Goal: Information Seeking & Learning: Learn about a topic

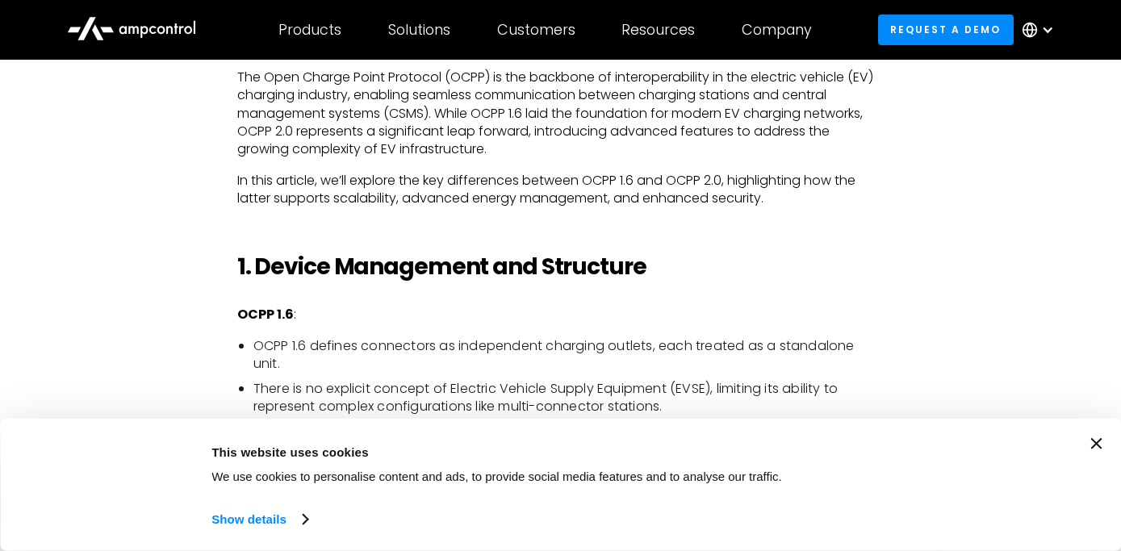
scroll to position [1040, 0]
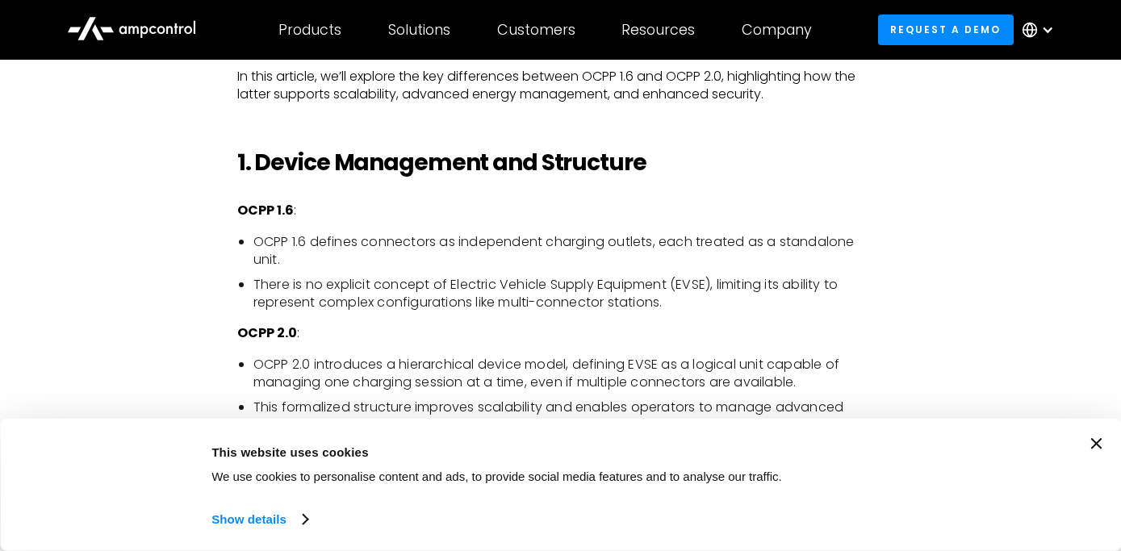
click at [554, 298] on li "There is no explicit concept of Electric Vehicle Supply Equipment (EVSE), limit…" at bounding box center [568, 294] width 631 height 36
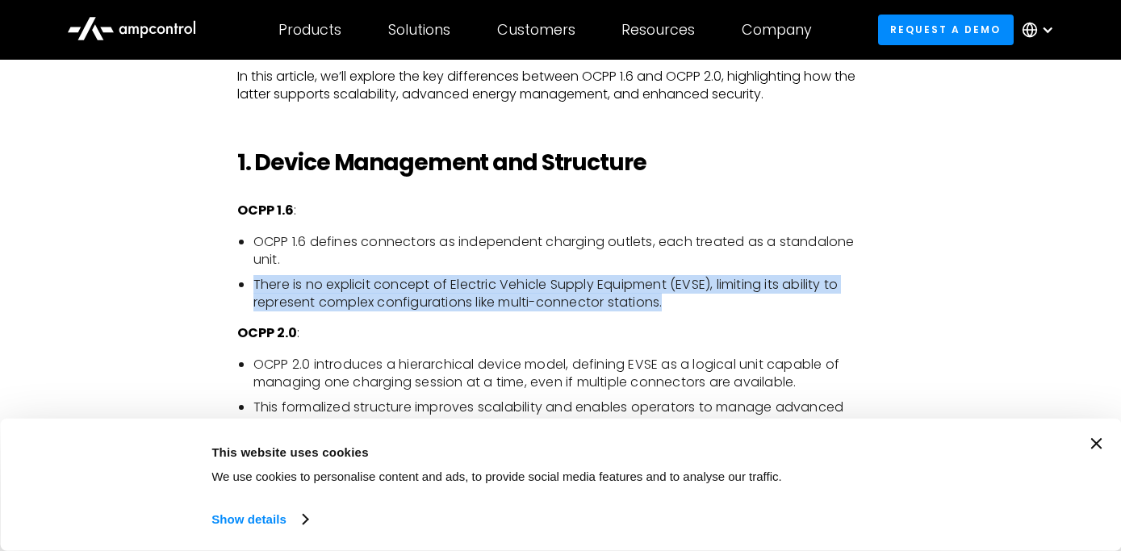
click at [554, 298] on li "There is no explicit concept of Electric Vehicle Supply Equipment (EVSE), limit…" at bounding box center [568, 294] width 631 height 36
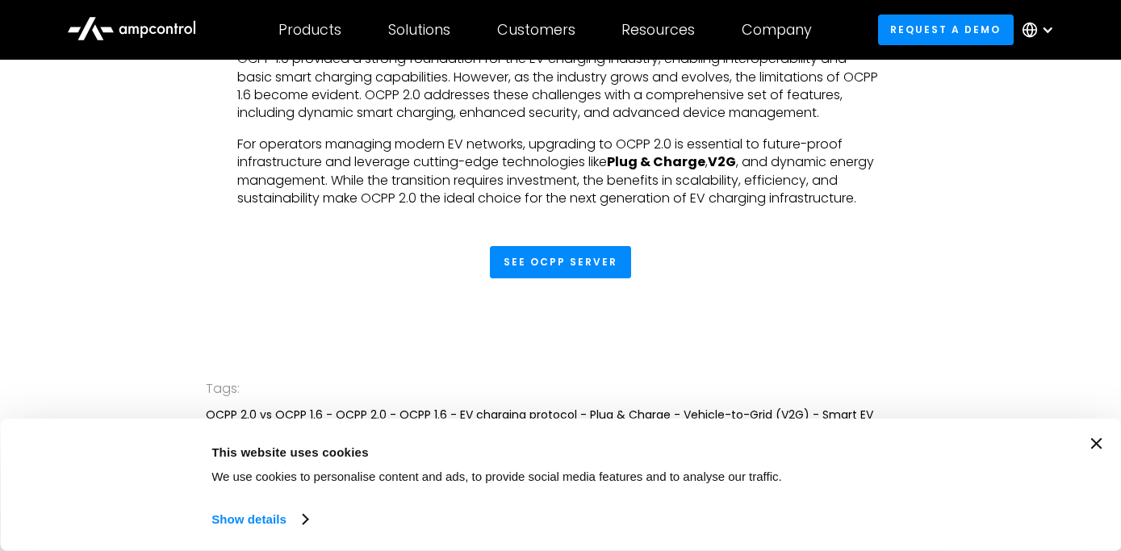
scroll to position [3995, 0]
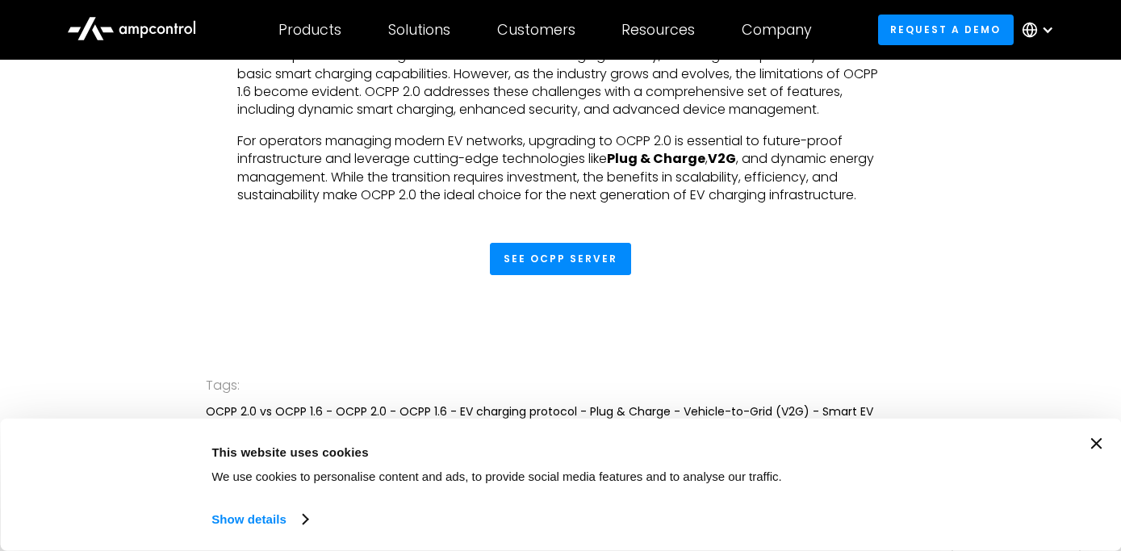
click at [768, 187] on p "For operators managing modern EV networks, upgrading to OCPP 2.0 is essential t…" at bounding box center [560, 168] width 647 height 73
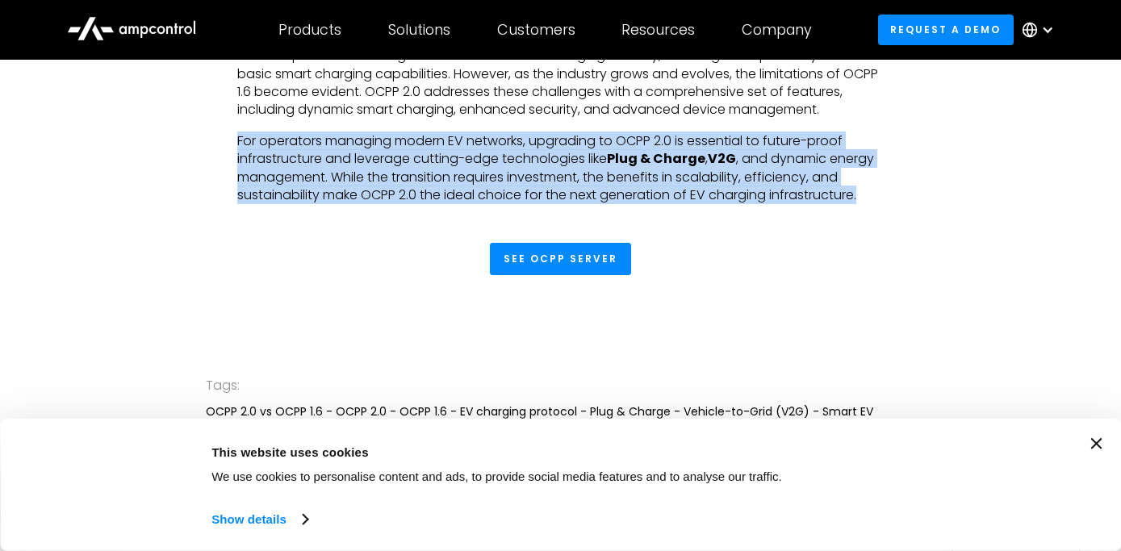
click at [768, 187] on p "For operators managing modern EV networks, upgrading to OCPP 2.0 is essential t…" at bounding box center [560, 168] width 647 height 73
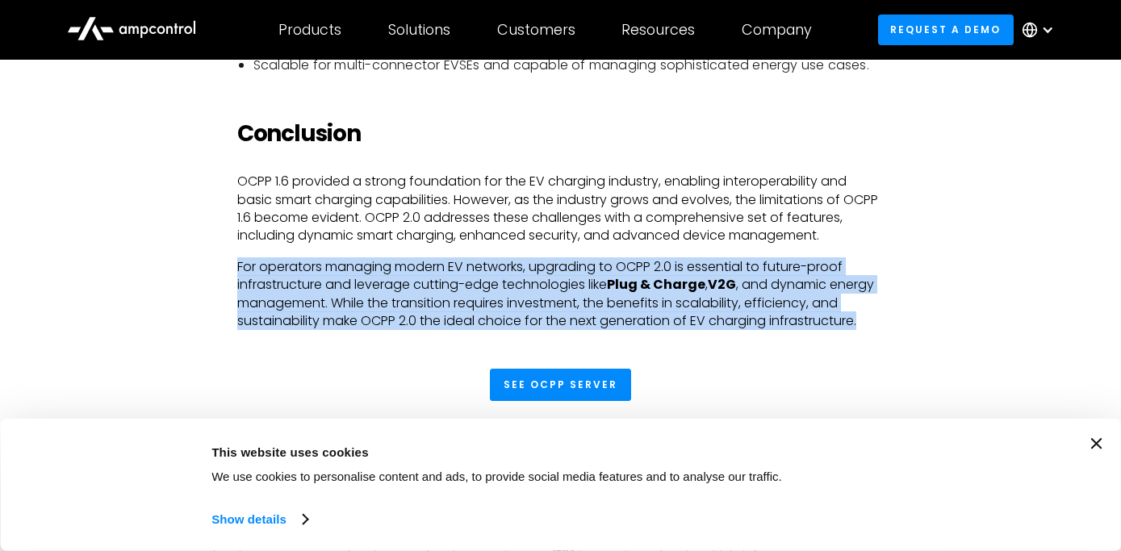
scroll to position [3829, 0]
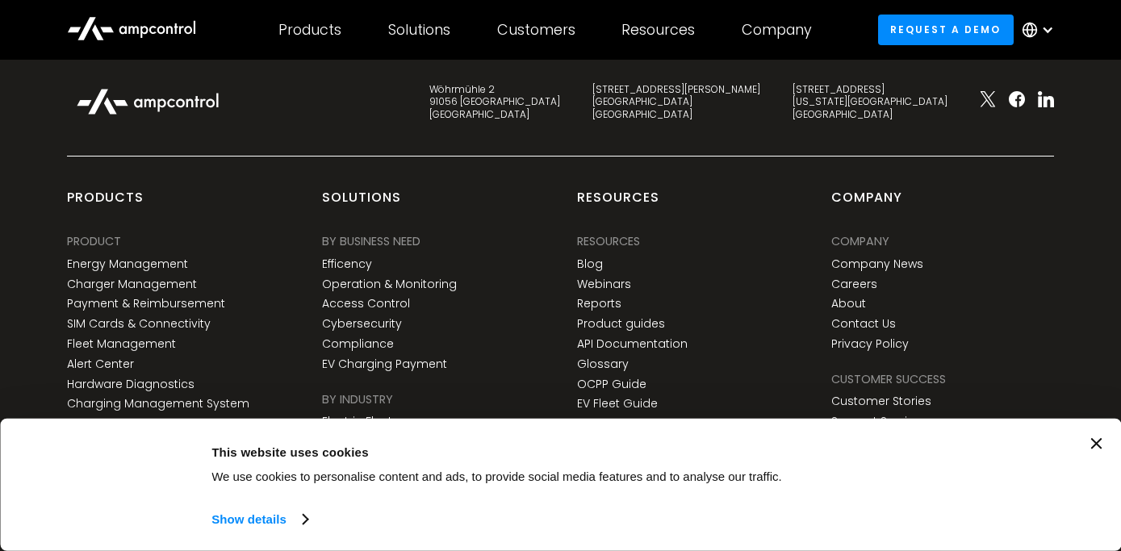
scroll to position [5572, 0]
